Goal: Register for event/course

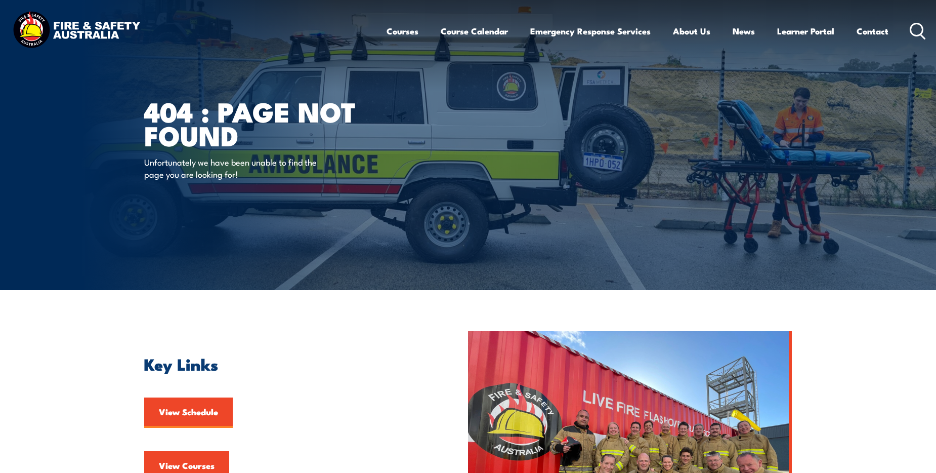
click at [415, 38] on ul "Courses Course Calendar Emergency Response Services Services Overview Emergency…" at bounding box center [638, 31] width 502 height 27
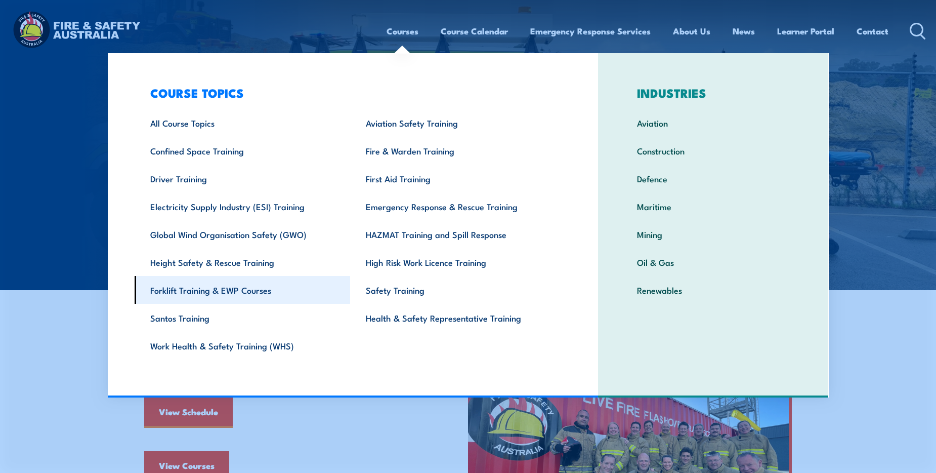
click at [240, 292] on link "Forklift Training & EWP Courses" at bounding box center [243, 290] width 216 height 28
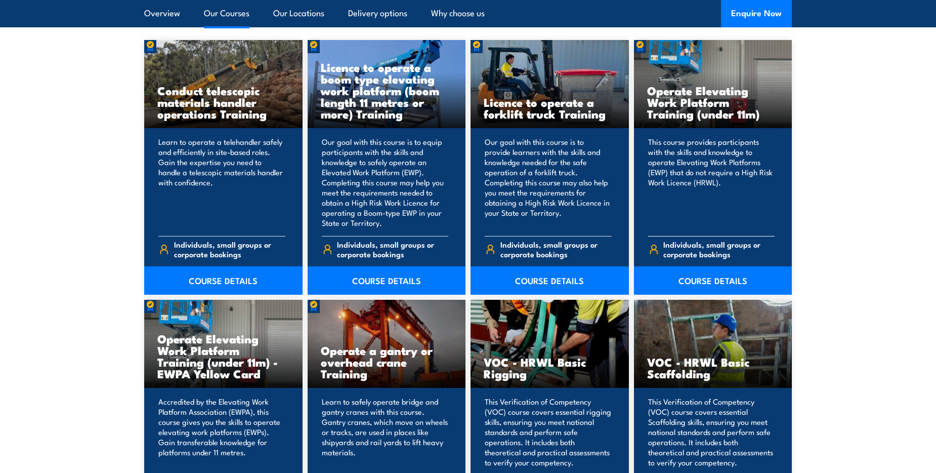
scroll to position [911, 0]
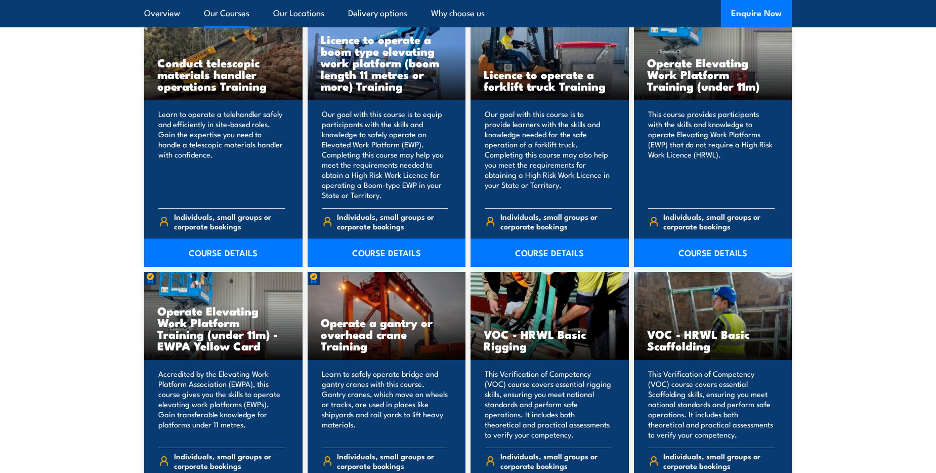
click at [215, 390] on p "Accredited by the Elevating Work Platform Association (EWPA), this course gives…" at bounding box center [221, 403] width 127 height 71
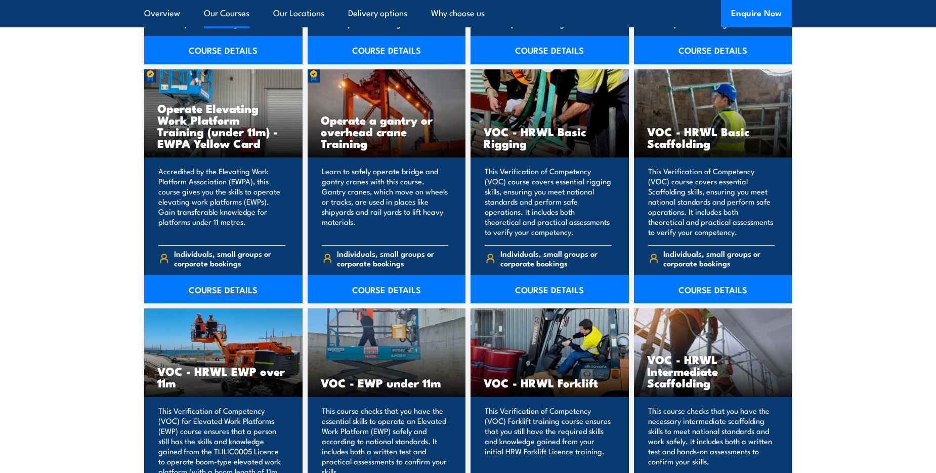
click at [221, 294] on link "COURSE DETAILS" at bounding box center [223, 289] width 158 height 28
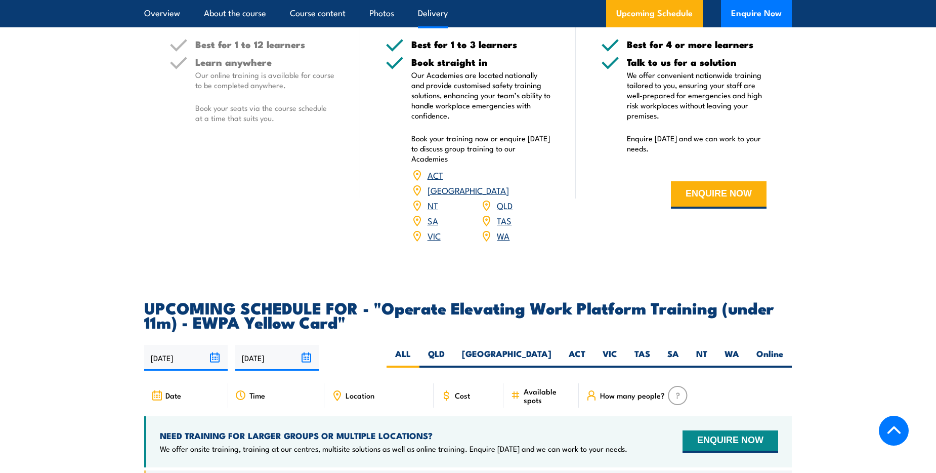
scroll to position [1417, 0]
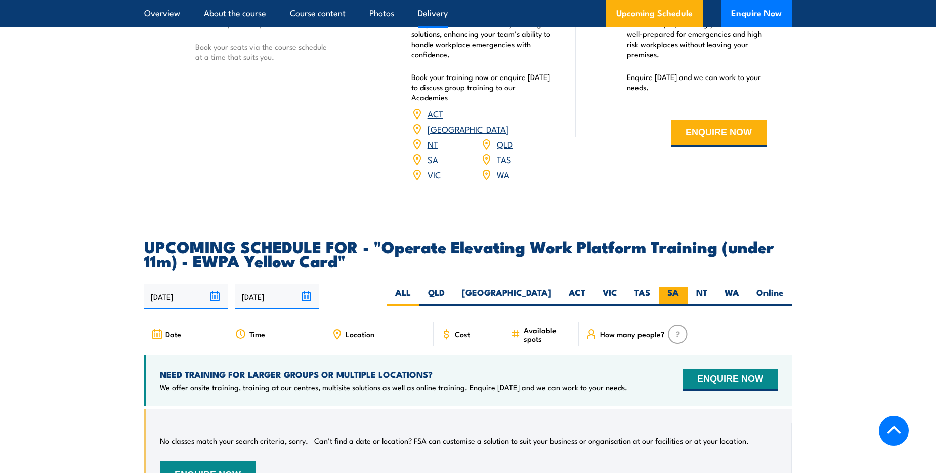
click at [669, 286] on label "SA" at bounding box center [673, 296] width 29 height 20
click at [679, 286] on input "SA" at bounding box center [682, 289] width 7 height 7
radio input "true"
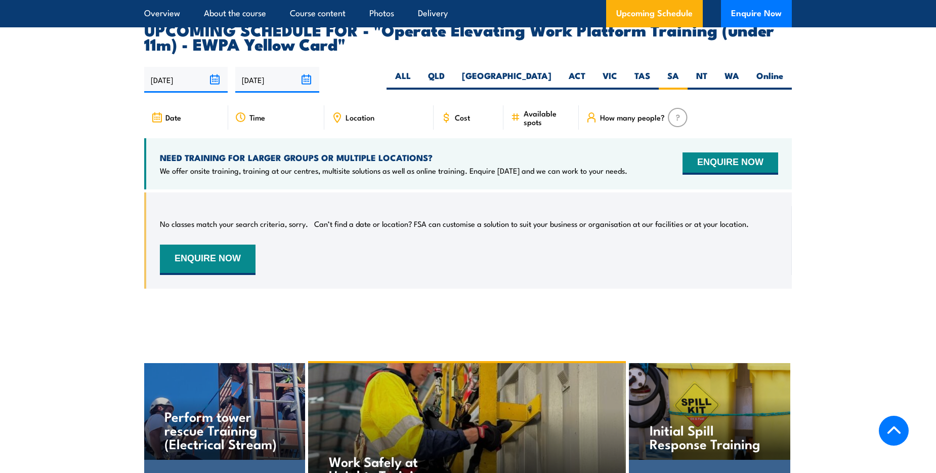
scroll to position [1640, 0]
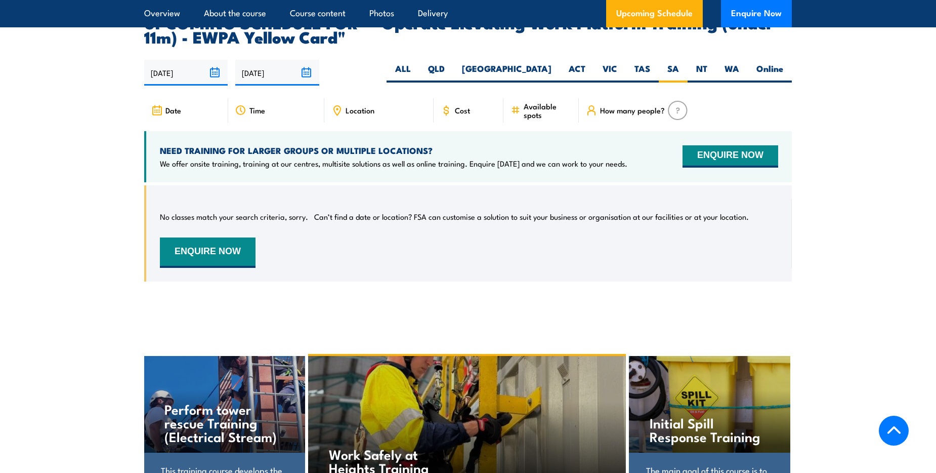
click at [815, 265] on section "UPCOMING SCHEDULE FOR - "Operate Elevating Work Platform Training (under 11m) -…" at bounding box center [468, 155] width 936 height 281
drag, startPoint x: 111, startPoint y: 285, endPoint x: 146, endPoint y: 269, distance: 38.2
click at [61, 267] on section "UPCOMING SCHEDULE FOR - "Operate Elevating Work Platform Training (under 11m) -…" at bounding box center [468, 155] width 936 height 281
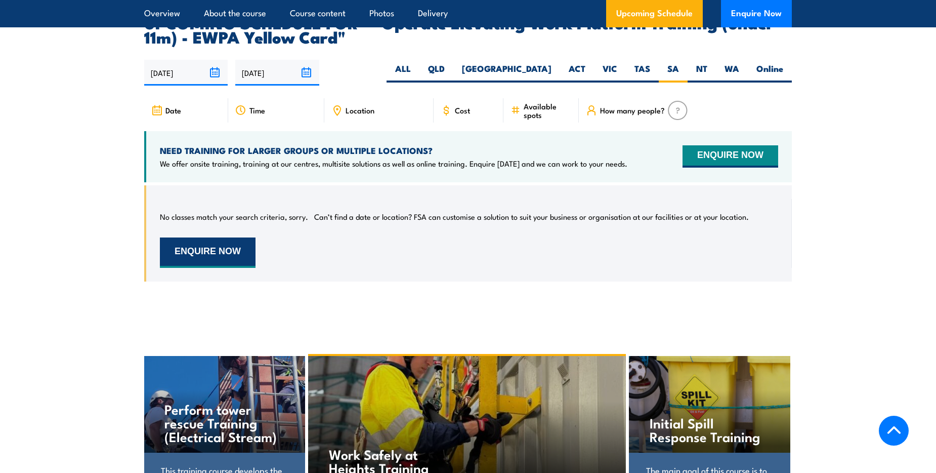
click at [236, 237] on button "ENQUIRE NOW" at bounding box center [208, 252] width 96 height 30
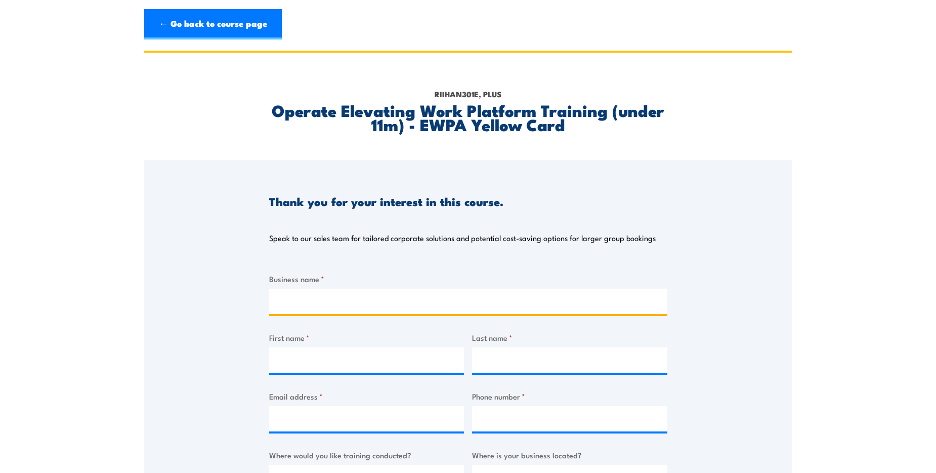
click at [300, 308] on input "Business name *" at bounding box center [468, 300] width 398 height 25
type input "City of [GEOGRAPHIC_DATA]"
type input "Shine"
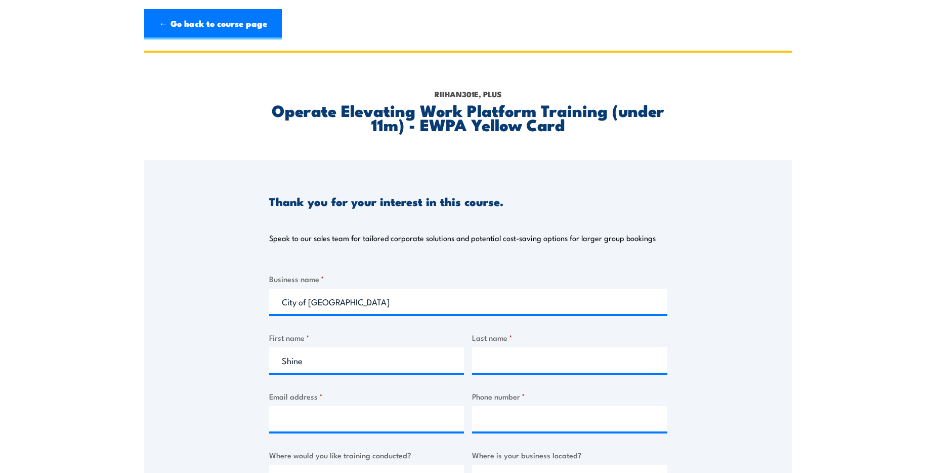
type input "Beukes"
type input "[EMAIL_ADDRESS][DOMAIN_NAME]"
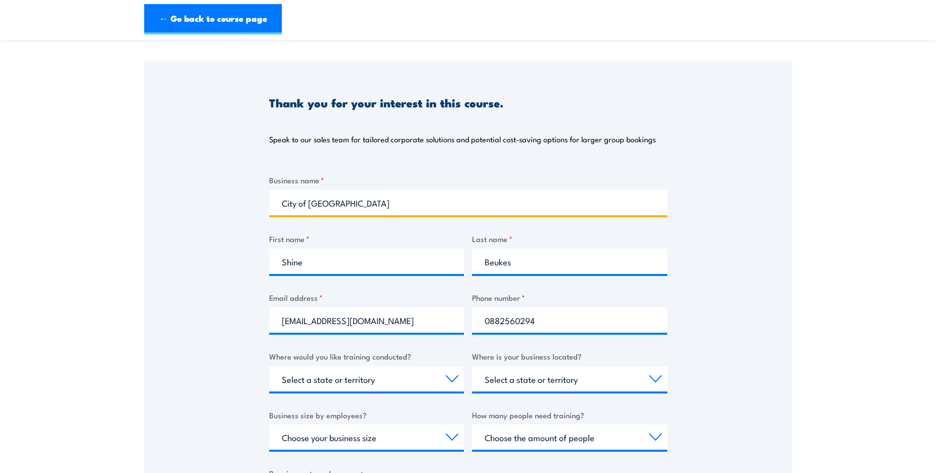
scroll to position [101, 0]
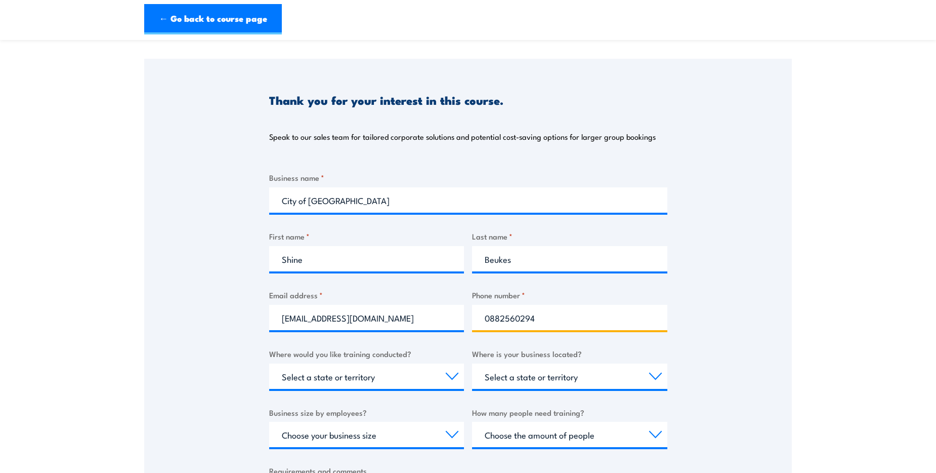
drag, startPoint x: 559, startPoint y: 311, endPoint x: 328, endPoint y: 338, distance: 232.3
click at [335, 338] on div "Business name * City of [PERSON_NAME] First name * Shine Last name * Beukes Ema…" at bounding box center [468, 362] width 398 height 380
type input "0451 063 397"
click at [329, 382] on select "Select a state or territory Nationally - multiple locations [GEOGRAPHIC_DATA] […" at bounding box center [366, 375] width 195 height 25
select select "SA"
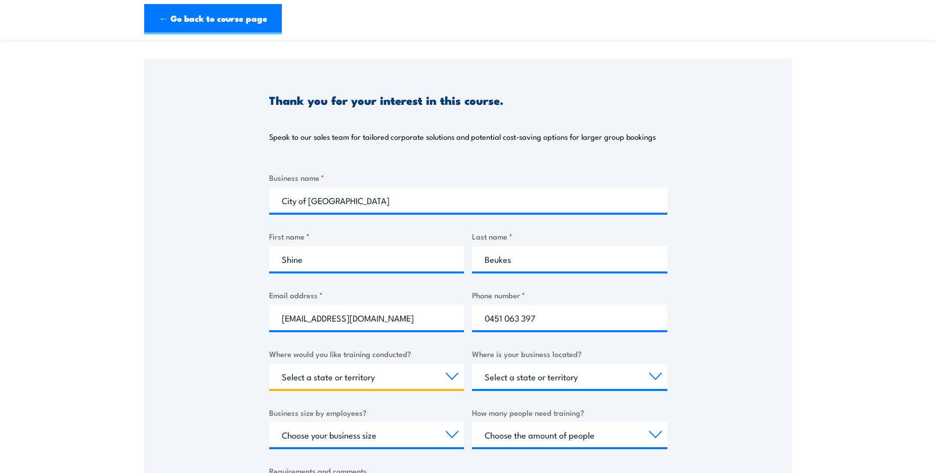
click at [269, 363] on select "Select a state or territory Nationally - multiple locations [GEOGRAPHIC_DATA] […" at bounding box center [366, 375] width 195 height 25
click at [520, 374] on select "Select a state or territory [GEOGRAPHIC_DATA] [GEOGRAPHIC_DATA] [GEOGRAPHIC_DAT…" at bounding box center [569, 375] width 195 height 25
select select "SA"
click at [472, 363] on select "Select a state or territory [GEOGRAPHIC_DATA] [GEOGRAPHIC_DATA] [GEOGRAPHIC_DAT…" at bounding box center [569, 375] width 195 height 25
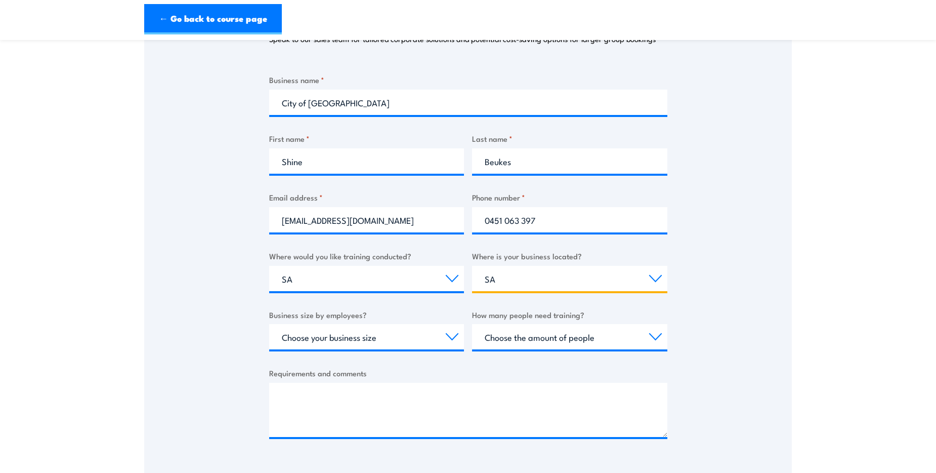
scroll to position [202, 0]
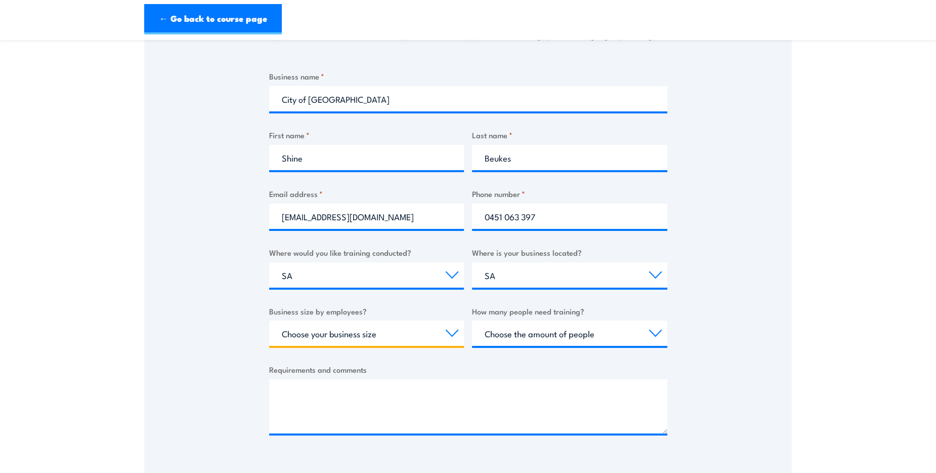
click at [322, 335] on select "Choose your business size 1 to 19 20 to 199 200+" at bounding box center [366, 332] width 195 height 25
select select "200+"
click at [269, 320] on select "Choose your business size 1 to 19 20 to 199 200+" at bounding box center [366, 332] width 195 height 25
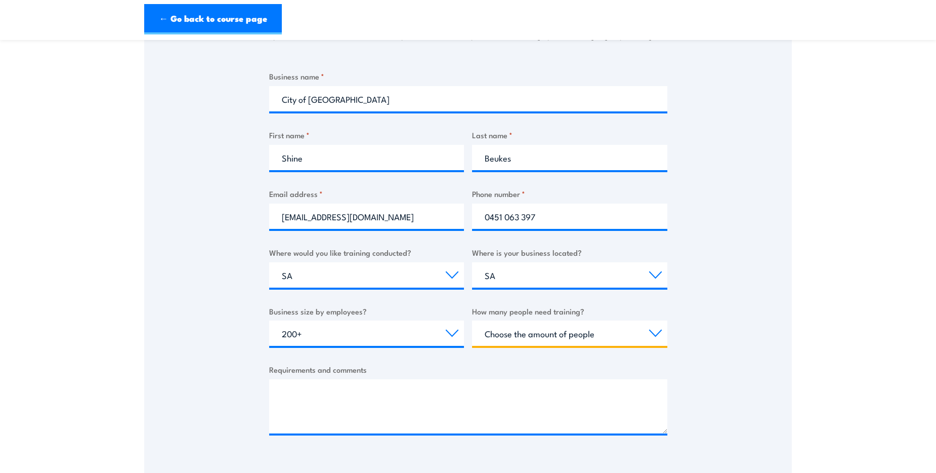
click at [586, 336] on select "Choose the amount of people 1 to 4 5 to 19 20+" at bounding box center [569, 332] width 195 height 25
click at [472, 320] on select "Choose the amount of people 1 to 4 5 to 19 20+" at bounding box center [569, 332] width 195 height 25
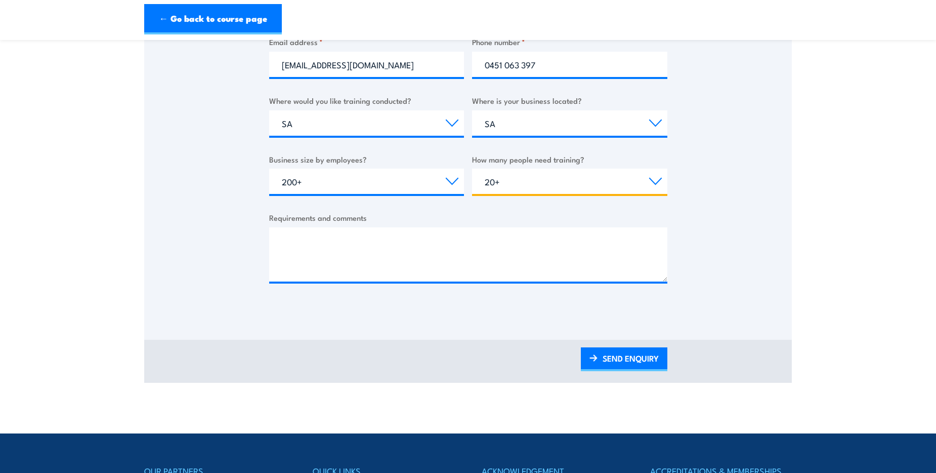
drag, startPoint x: 533, startPoint y: 177, endPoint x: 529, endPoint y: 187, distance: 10.9
click at [533, 177] on select "Choose the amount of people 1 to 4 5 to 19 20+" at bounding box center [569, 180] width 195 height 25
select select "5 to 19"
click at [472, 168] on select "Choose the amount of people 1 to 4 5 to 19 20+" at bounding box center [569, 180] width 195 height 25
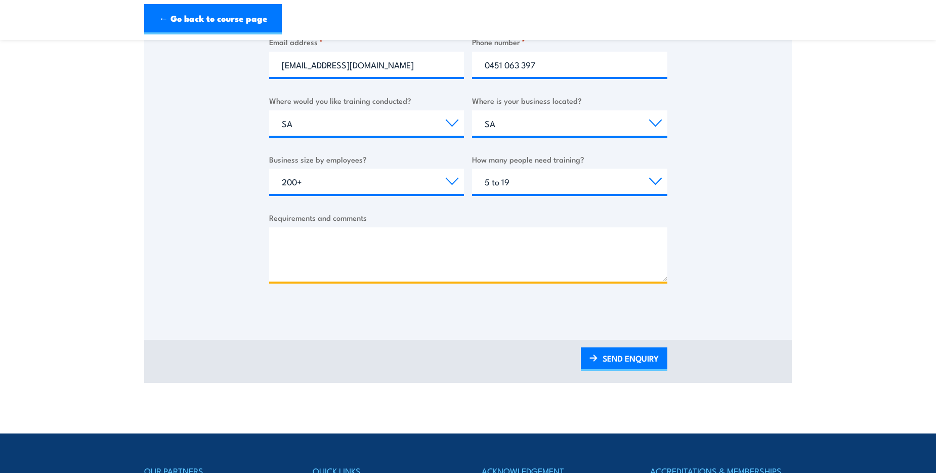
click at [418, 246] on textarea "Requirements and comments" at bounding box center [468, 254] width 398 height 54
type textarea "W"
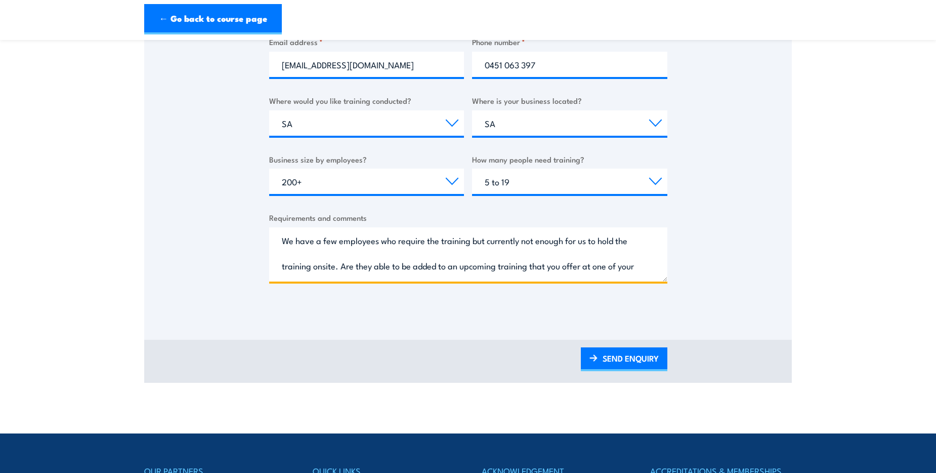
scroll to position [16, 0]
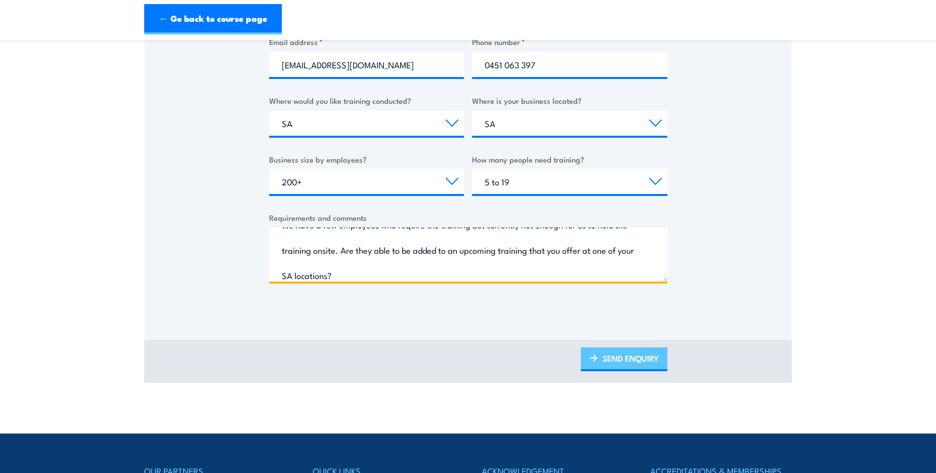
type textarea "We have a few employees who require the training but currently not enough for u…"
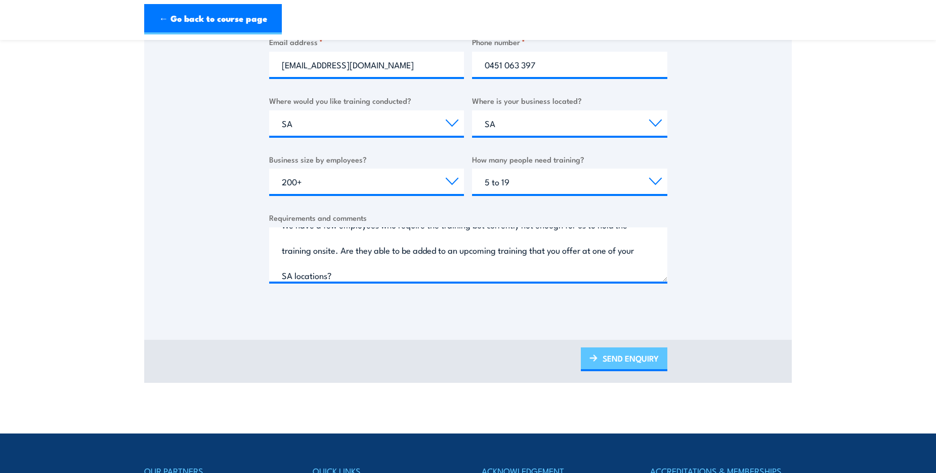
click at [607, 354] on link "SEND ENQUIRY" at bounding box center [624, 359] width 87 height 24
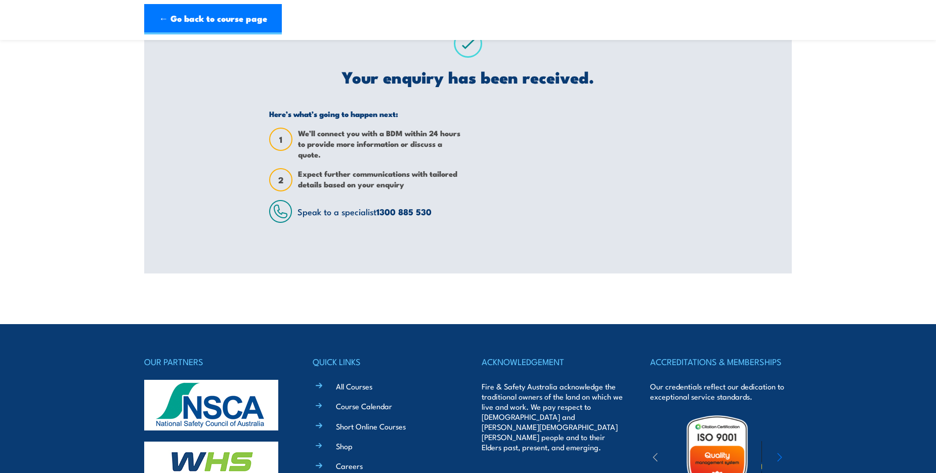
scroll to position [0, 0]
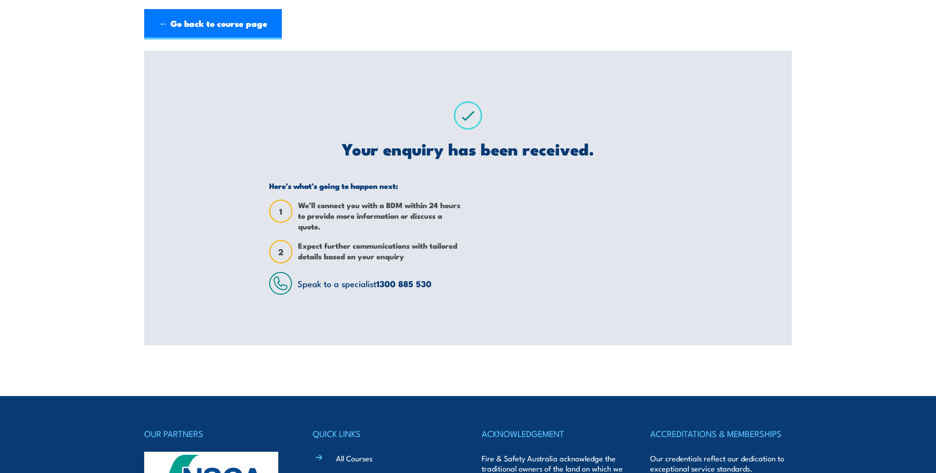
click at [598, 224] on div at bounding box center [572, 238] width 192 height 114
click at [158, 251] on div "RIIHAN301E, Plus Operate Elevating Work Platform Training (under 11m) - EWPA Ye…" at bounding box center [468, 198] width 648 height 294
